Goal: Navigation & Orientation: Understand site structure

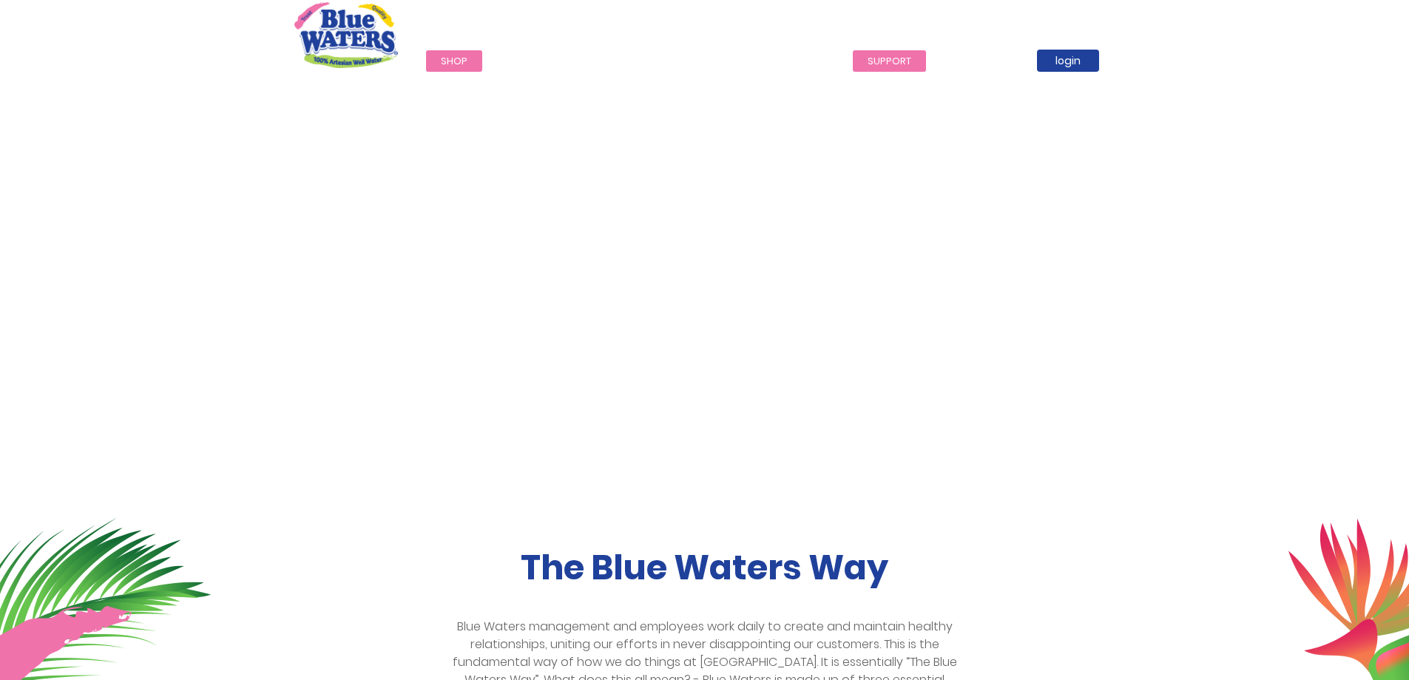
click at [897, 59] on link "support" at bounding box center [889, 60] width 73 height 21
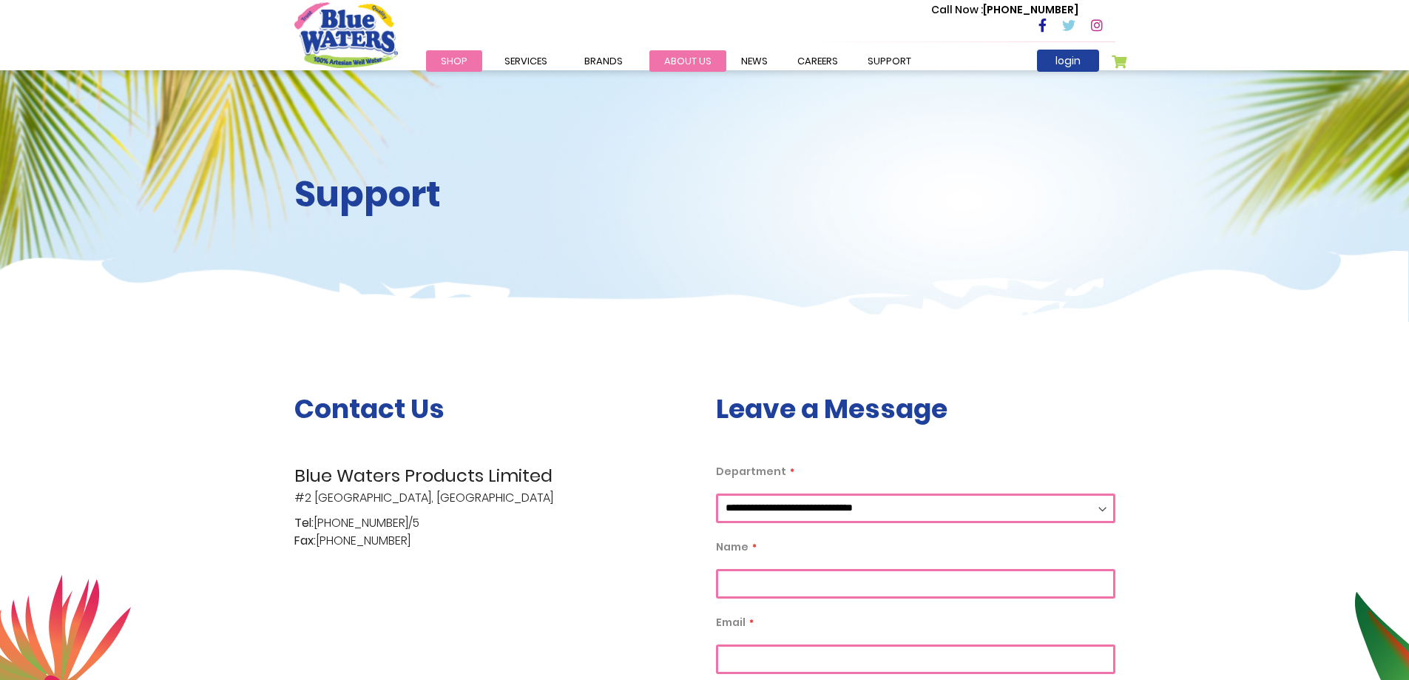
click at [667, 59] on link "about us" at bounding box center [688, 60] width 77 height 21
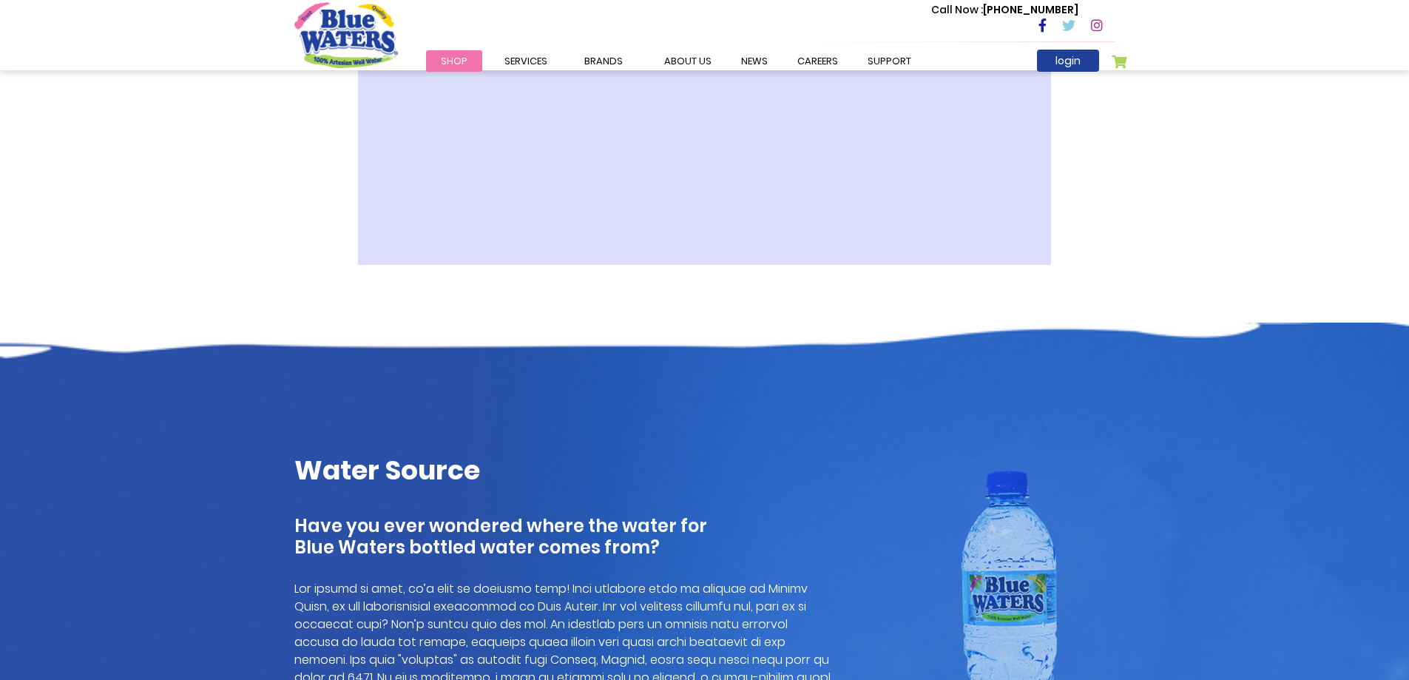
scroll to position [592, 0]
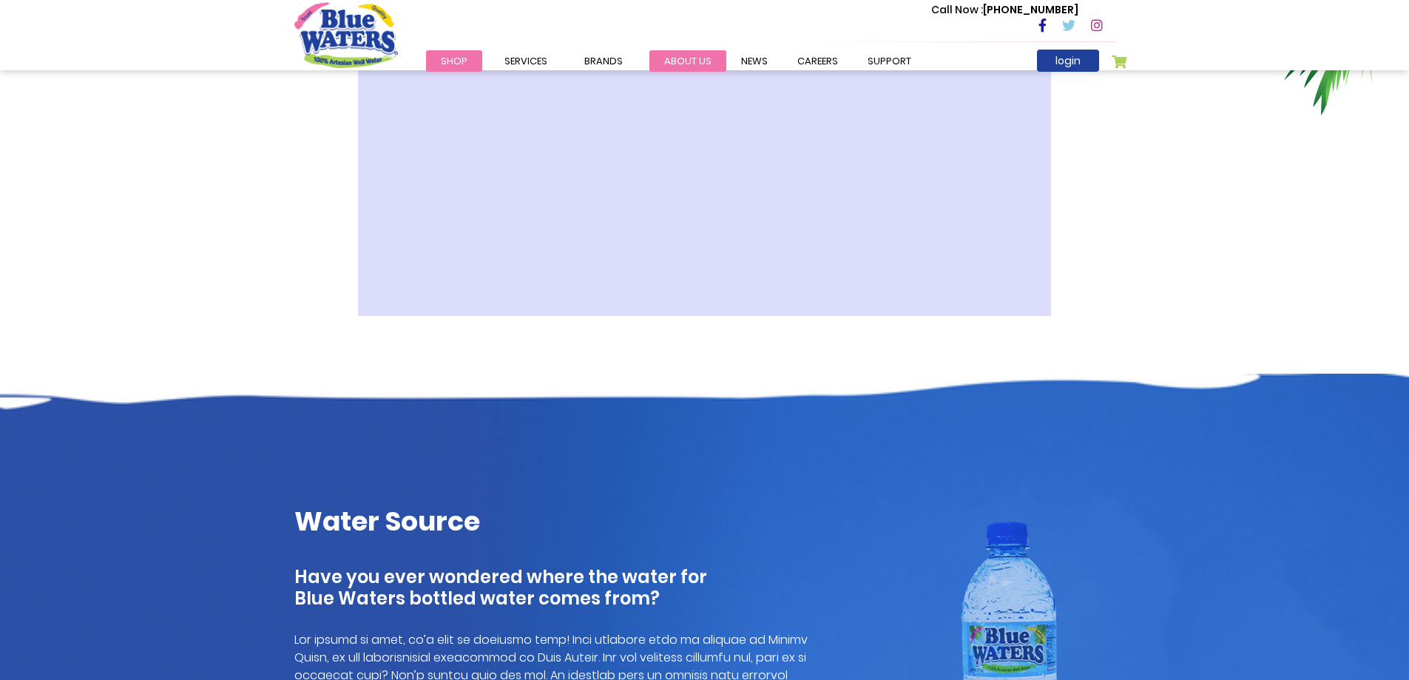
click at [697, 66] on link "about us" at bounding box center [688, 60] width 77 height 21
